Goal: Task Accomplishment & Management: Manage account settings

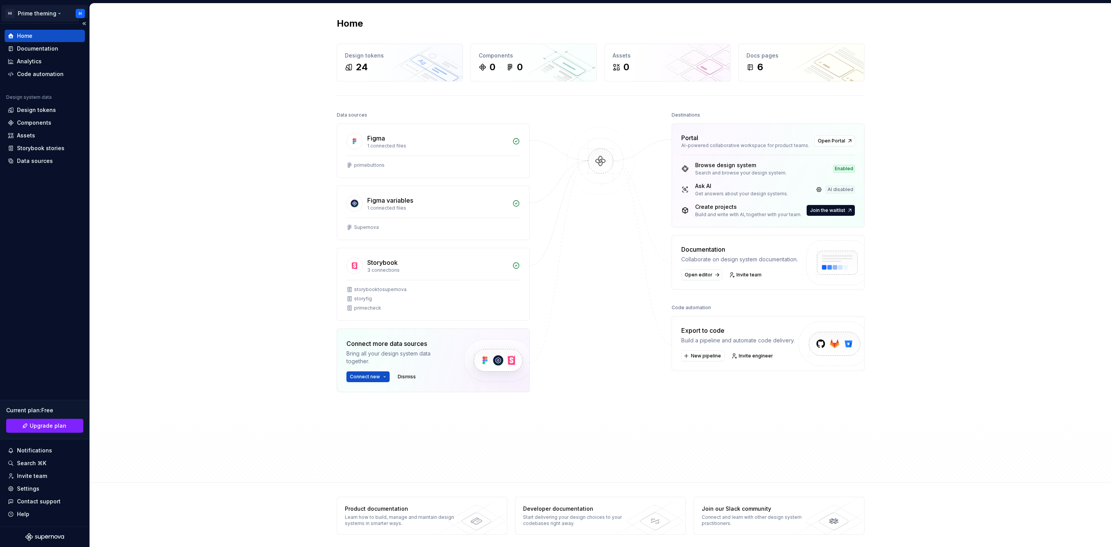
click at [79, 12] on html "HI Prime theming H Home Documentation Analytics Code automation Design system d…" at bounding box center [555, 273] width 1111 height 547
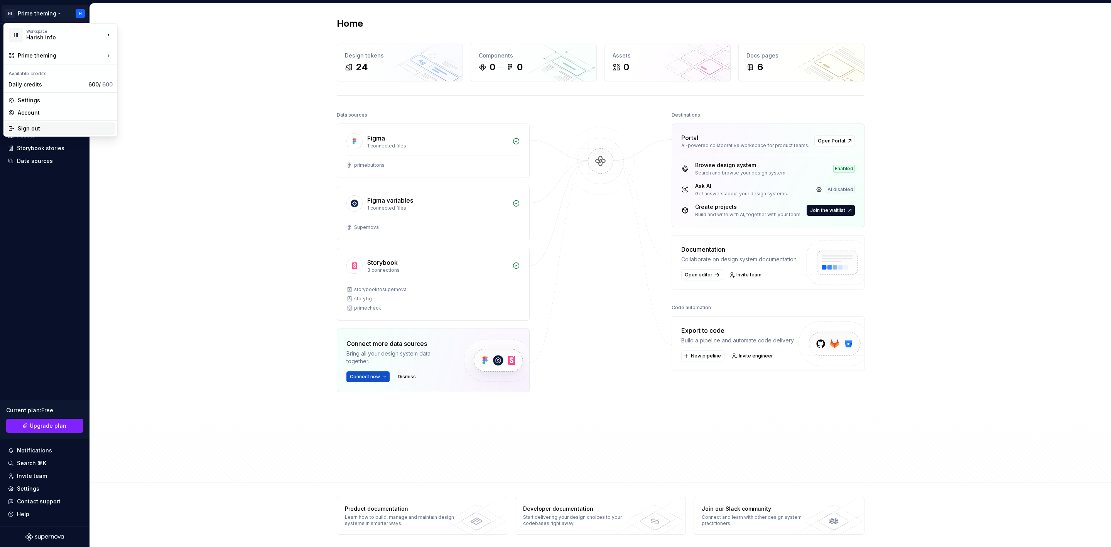
click at [36, 129] on div "Sign out" at bounding box center [65, 129] width 95 height 8
